Goal: Information Seeking & Learning: Understand process/instructions

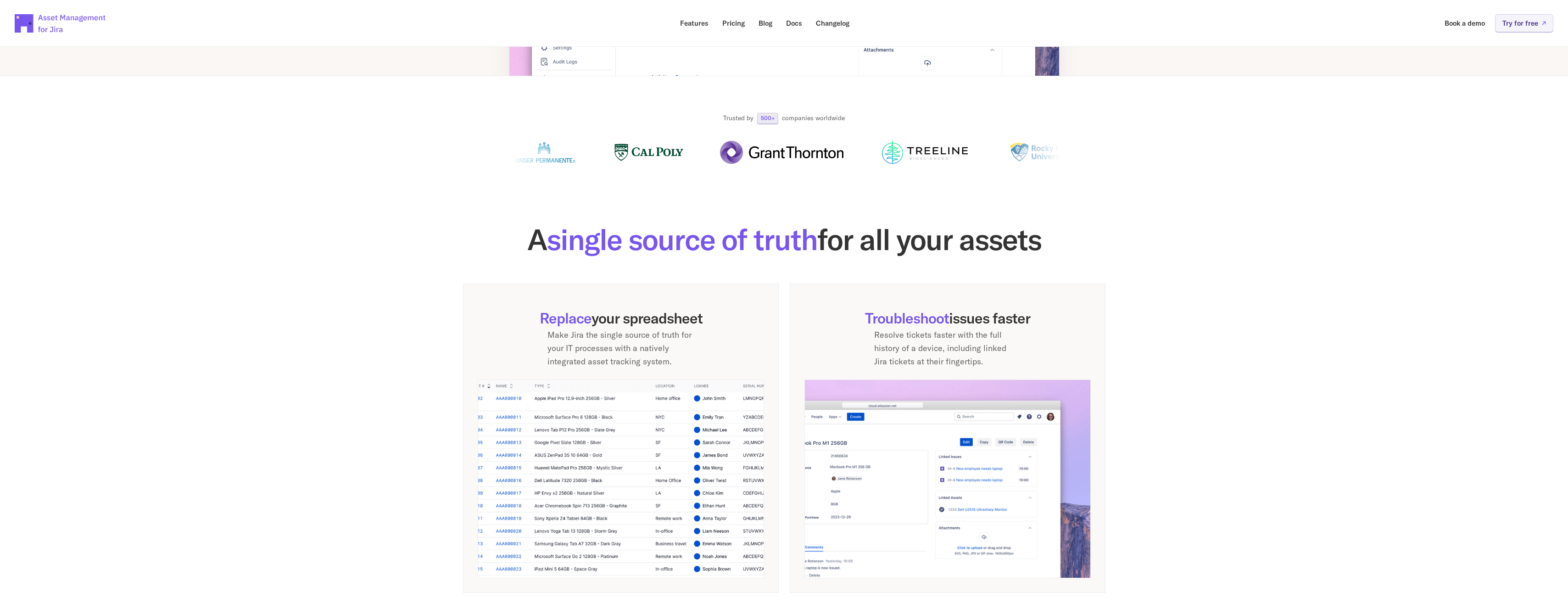
scroll to position [33, 0]
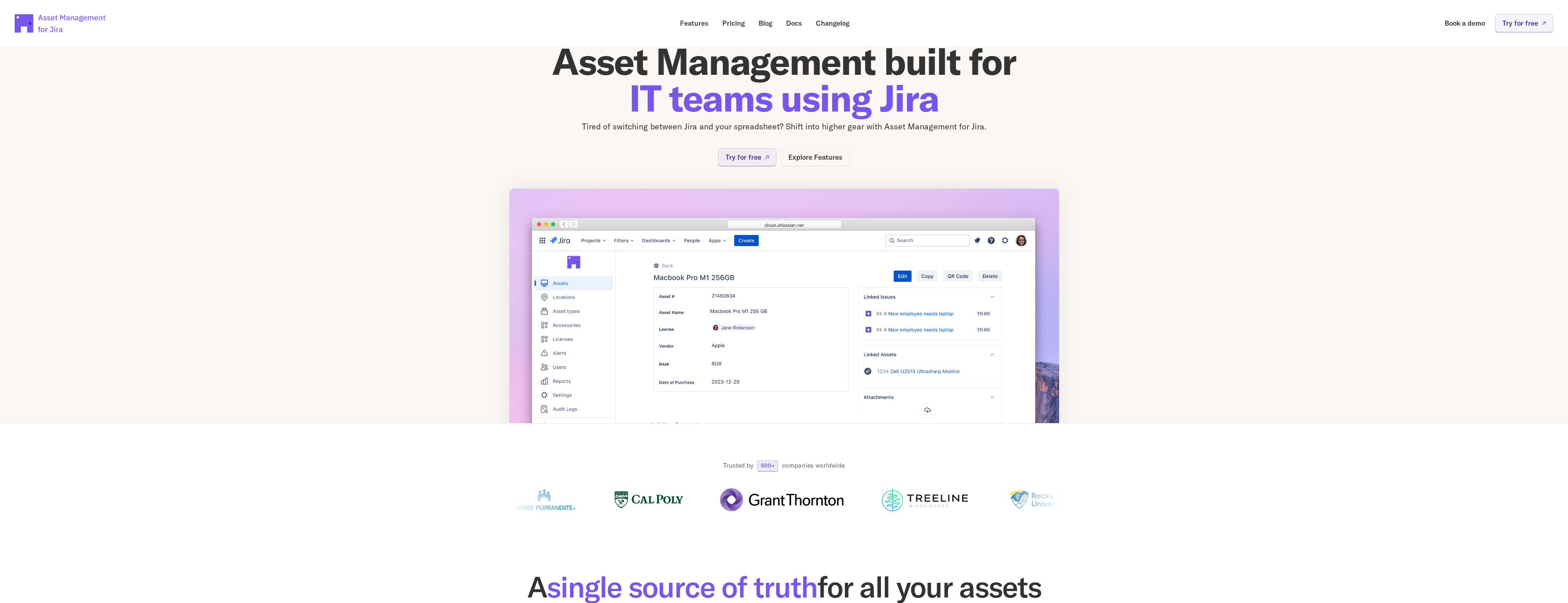
click at [811, 157] on p "Explore Features" at bounding box center [815, 157] width 54 height 7
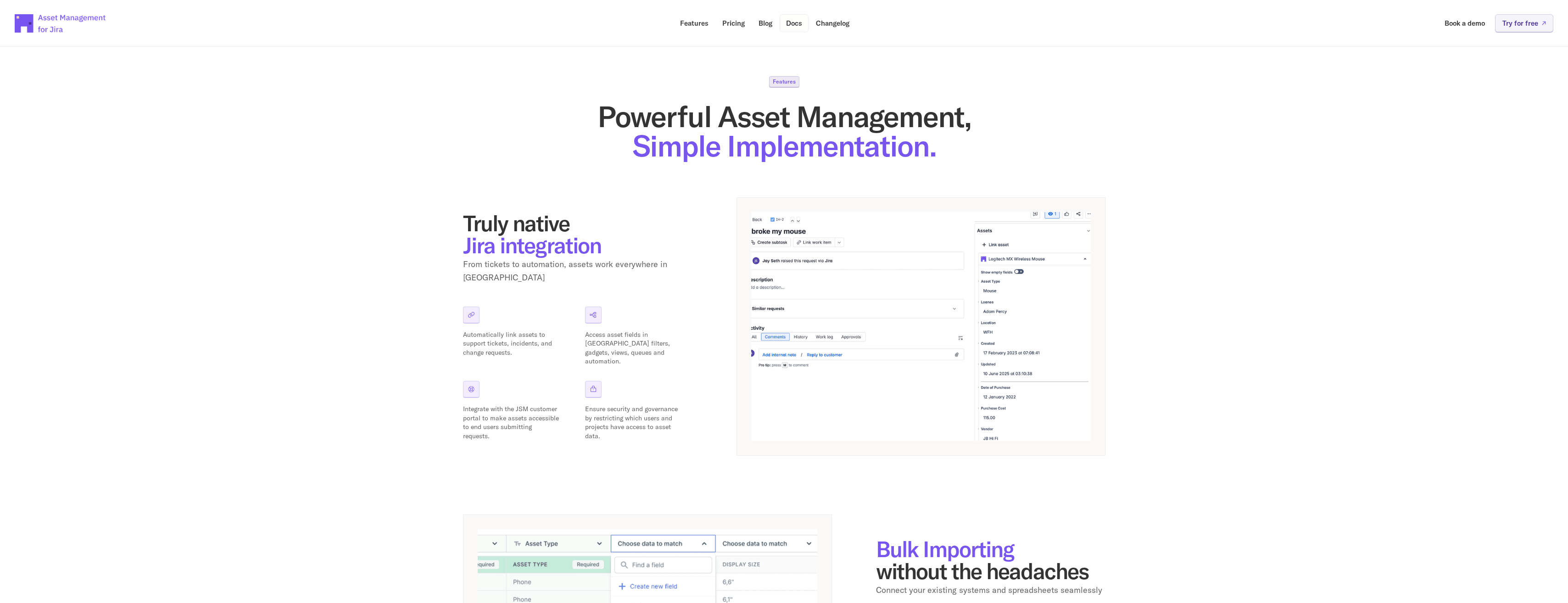
click at [790, 22] on p "Docs" at bounding box center [793, 23] width 16 height 7
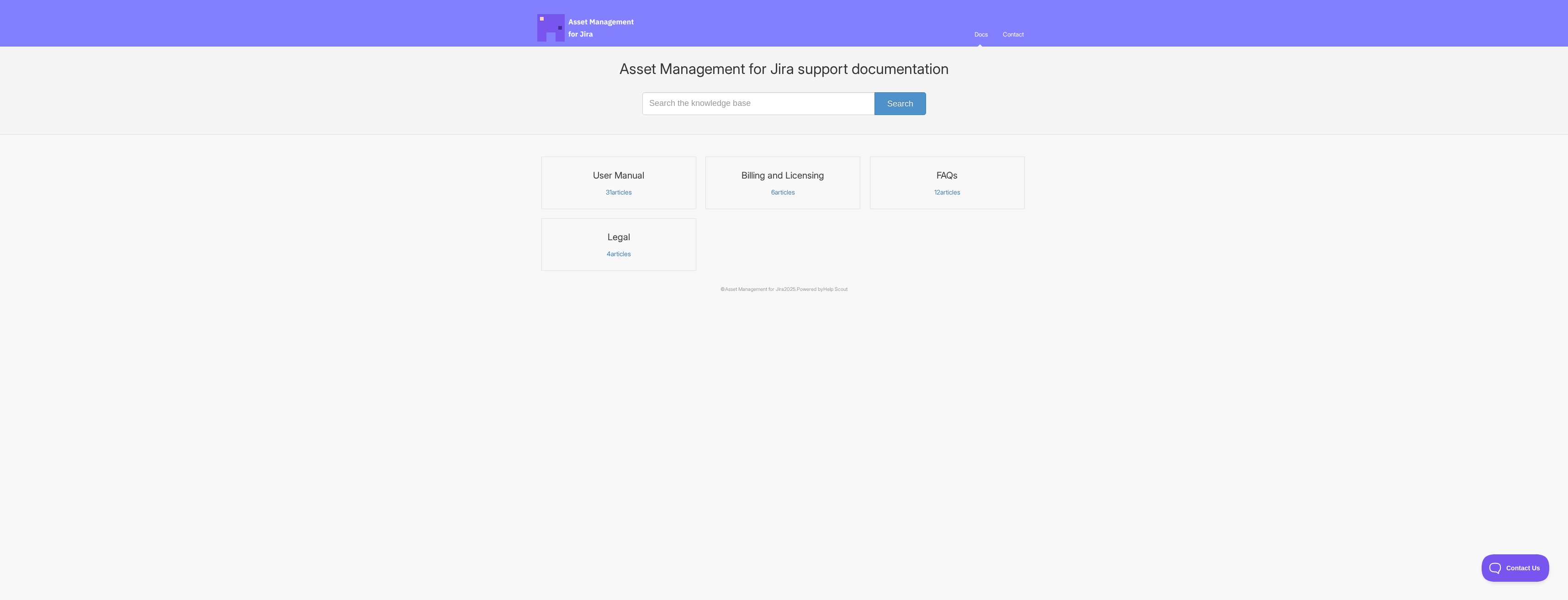
click at [619, 190] on p "31 articles" at bounding box center [619, 192] width 143 height 8
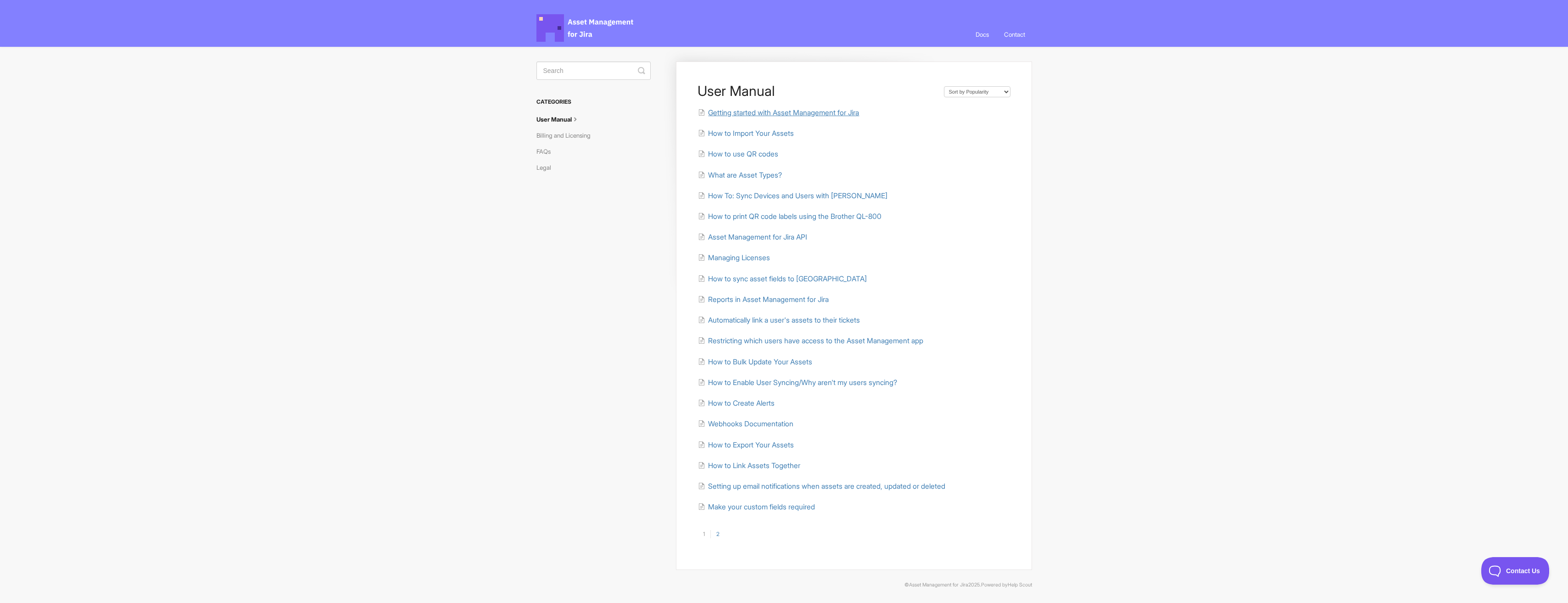
click at [737, 115] on span "Getting started with Asset Management for Jira" at bounding box center [783, 113] width 151 height 9
click at [779, 132] on span "How to Import Your Assets" at bounding box center [751, 133] width 86 height 9
click at [748, 236] on span "Asset Management for Jira API" at bounding box center [757, 237] width 99 height 9
click at [720, 534] on link "2" at bounding box center [717, 534] width 14 height 8
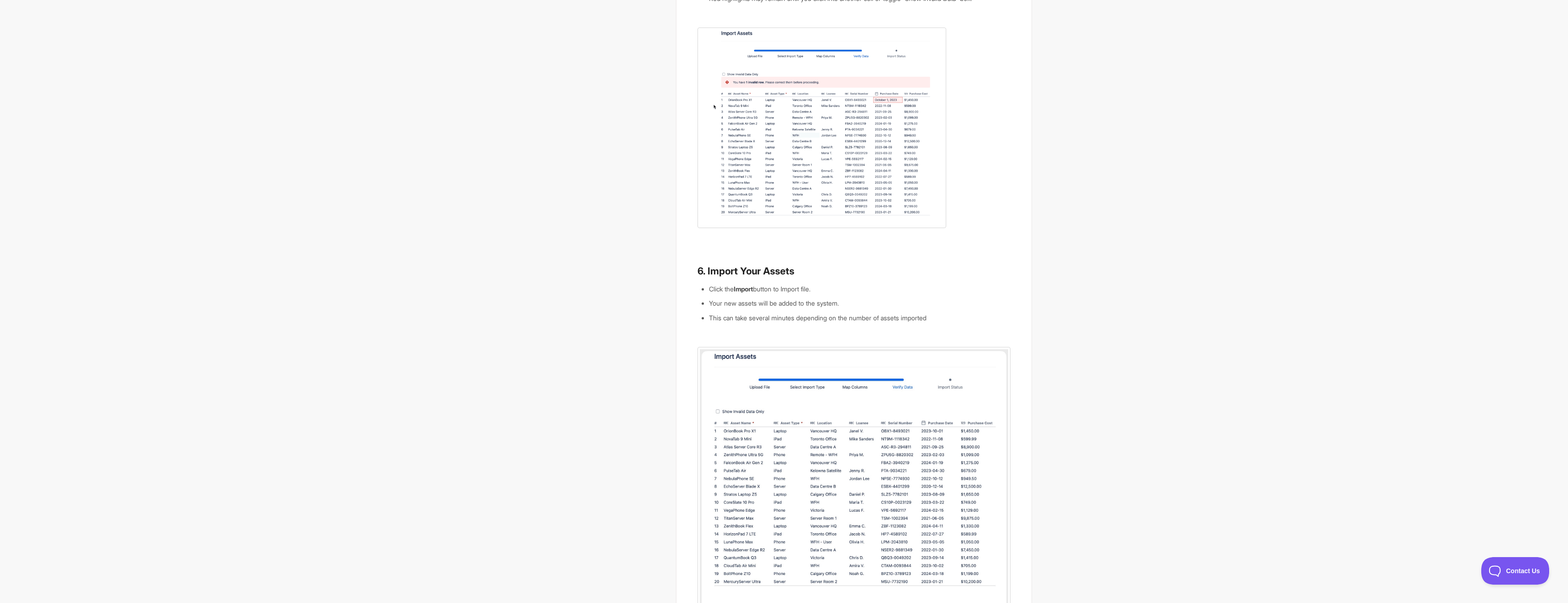
scroll to position [1075, 0]
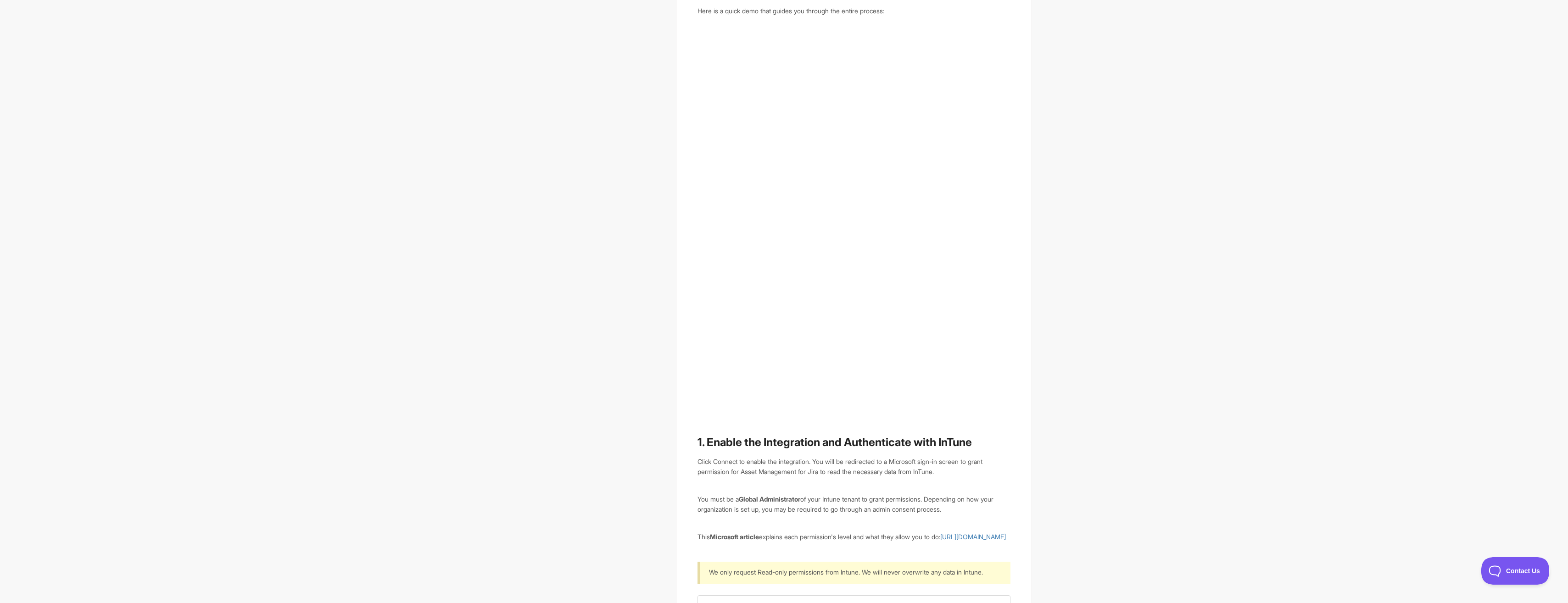
scroll to position [367, 0]
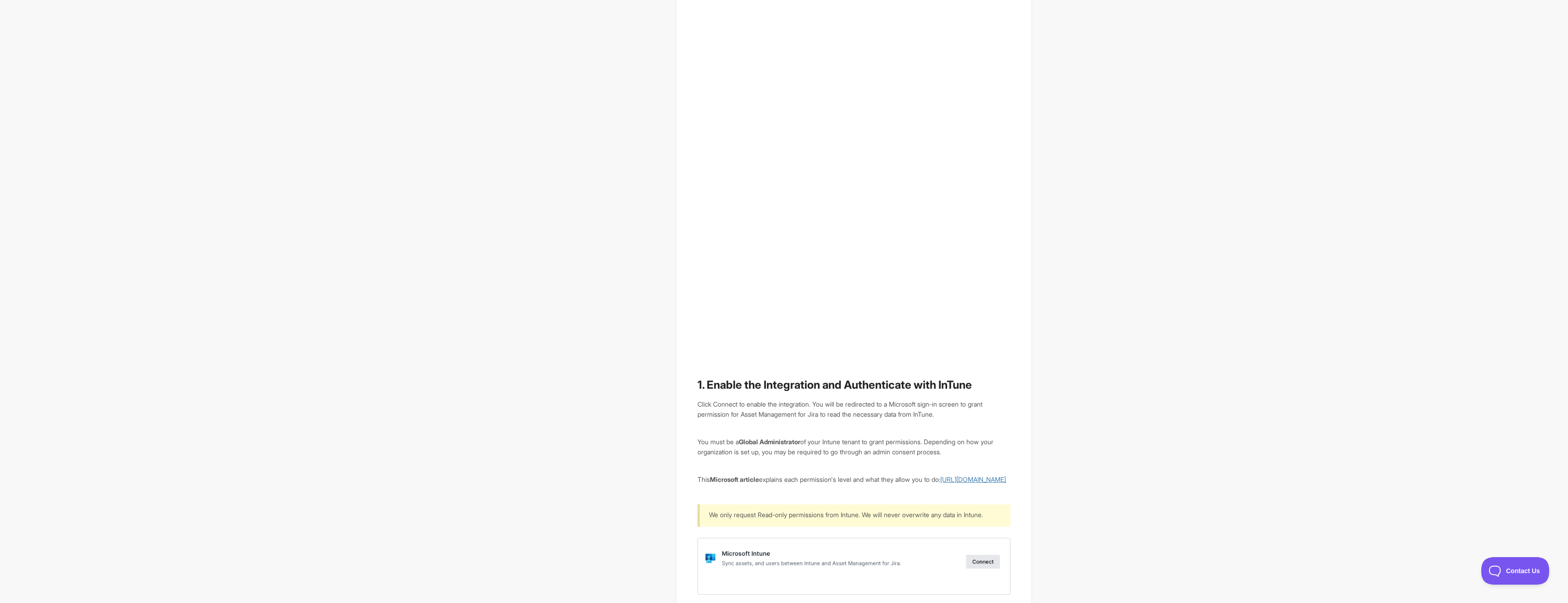
click at [940, 484] on link "[URL][DOMAIN_NAME]" at bounding box center [973, 479] width 66 height 8
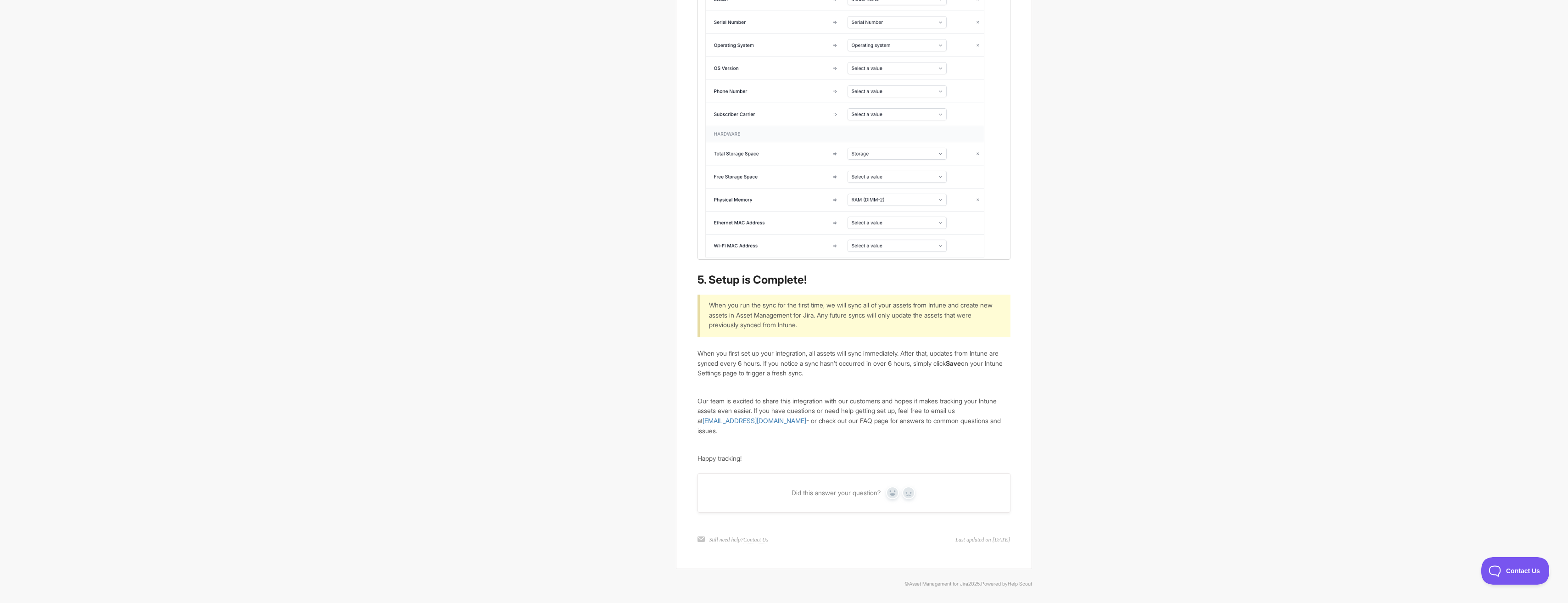
scroll to position [2042, 0]
